Goal: Information Seeking & Learning: Learn about a topic

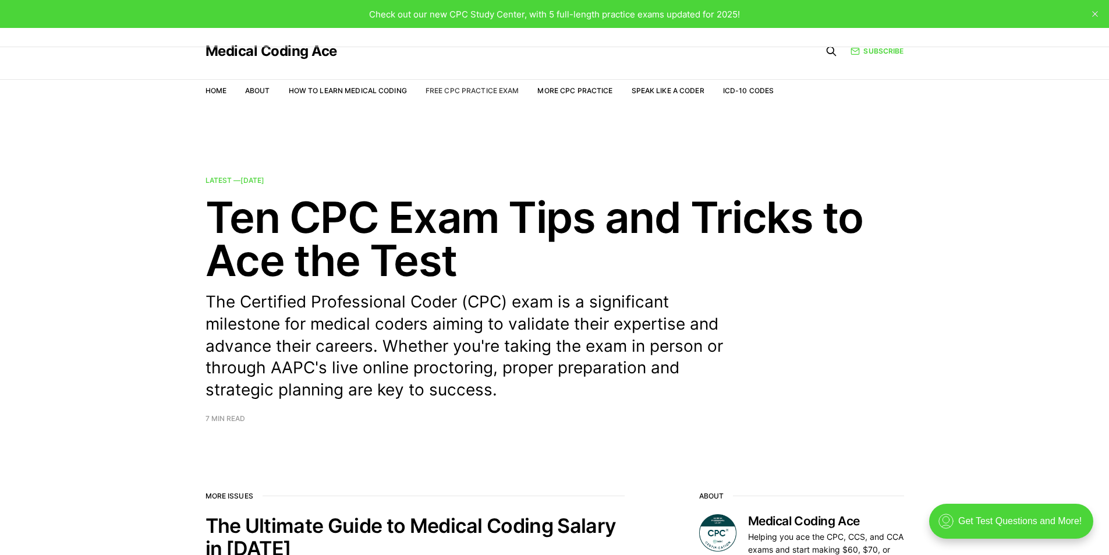
click at [482, 94] on link "Free CPC Practice Exam" at bounding box center [472, 90] width 94 height 9
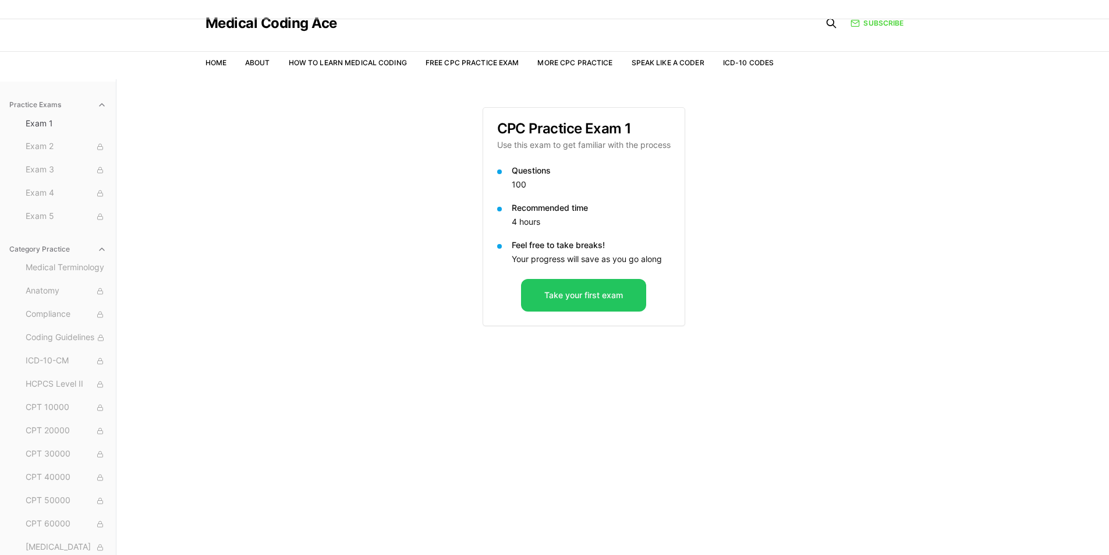
scroll to position [86, 0]
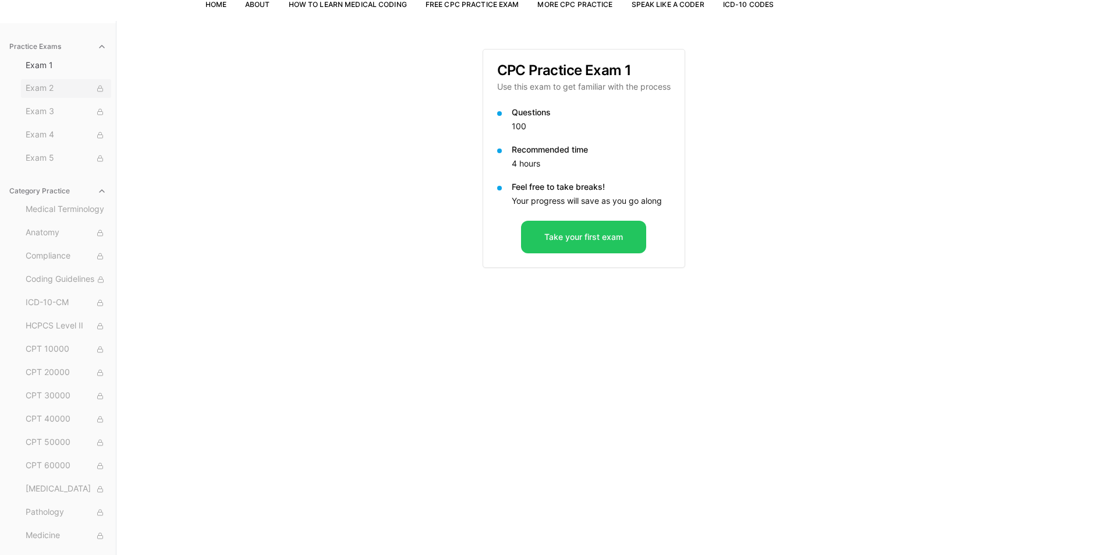
click at [37, 82] on span "Exam 2" at bounding box center [66, 88] width 81 height 13
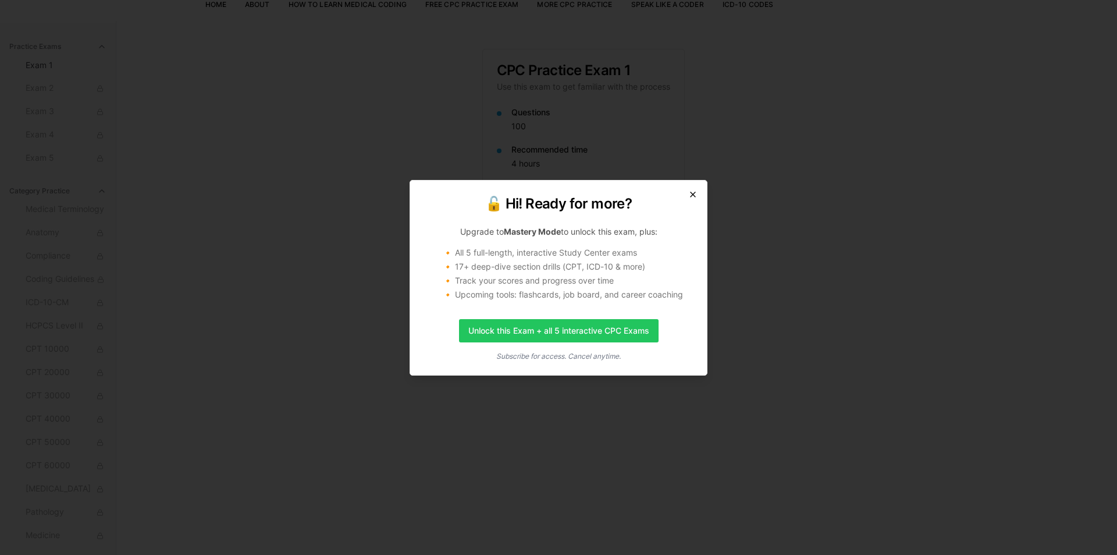
click at [690, 191] on icon "button" at bounding box center [692, 194] width 9 height 9
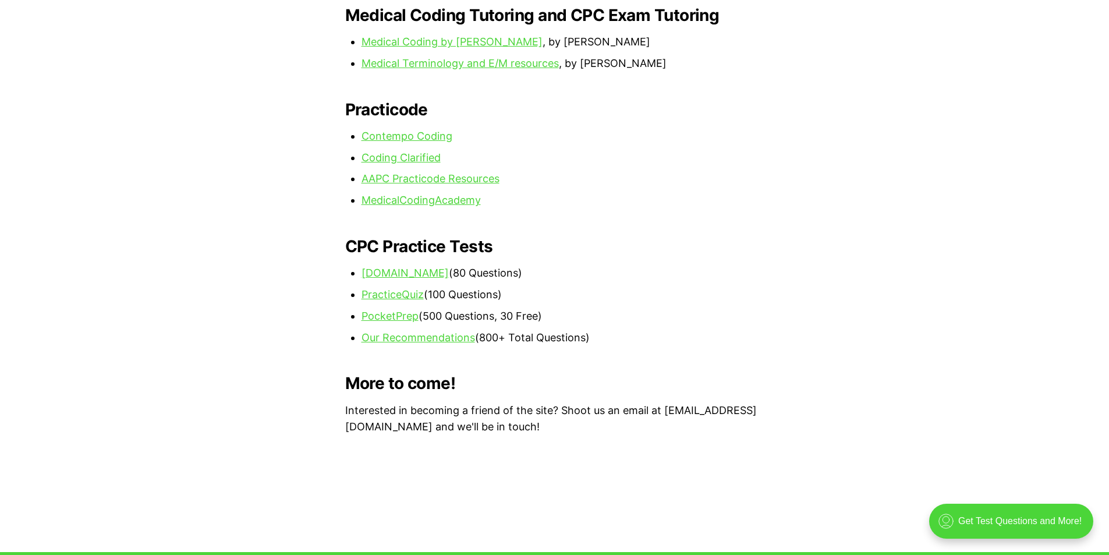
scroll to position [1106, 0]
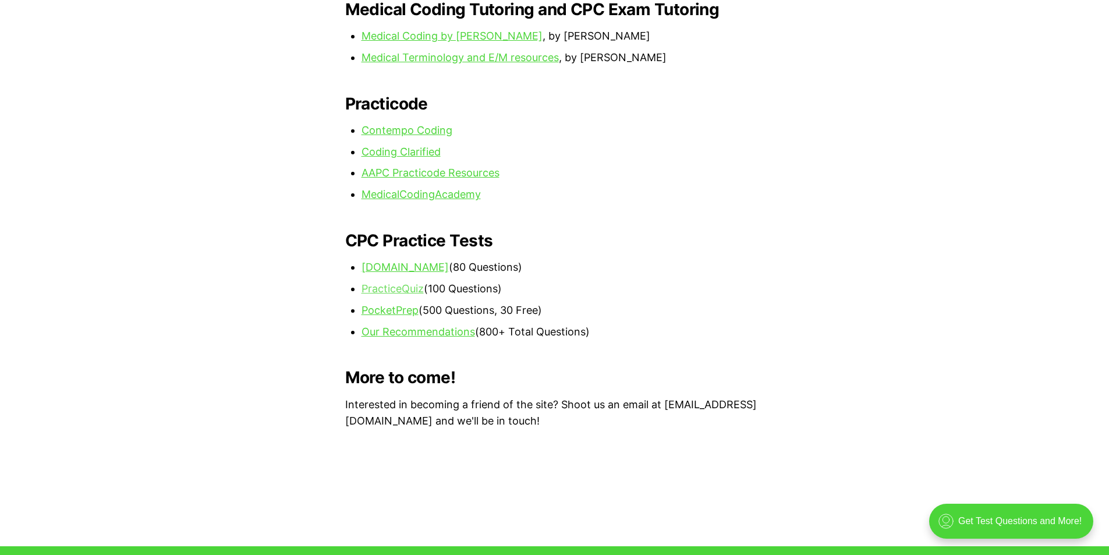
click at [385, 282] on link "PracticeQuiz" at bounding box center [392, 288] width 62 height 12
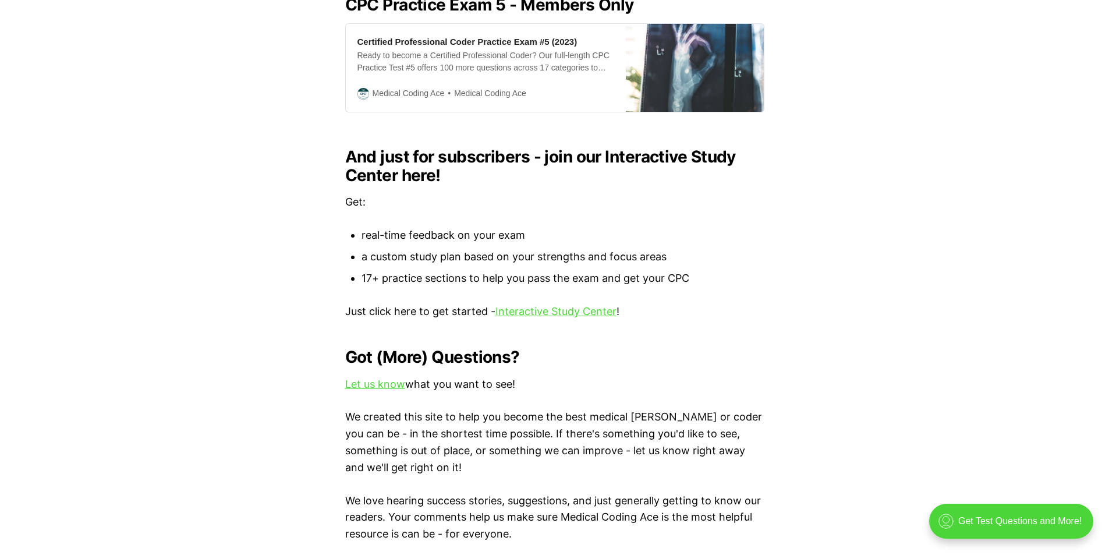
scroll to position [873, 0]
